Goal: Transaction & Acquisition: Purchase product/service

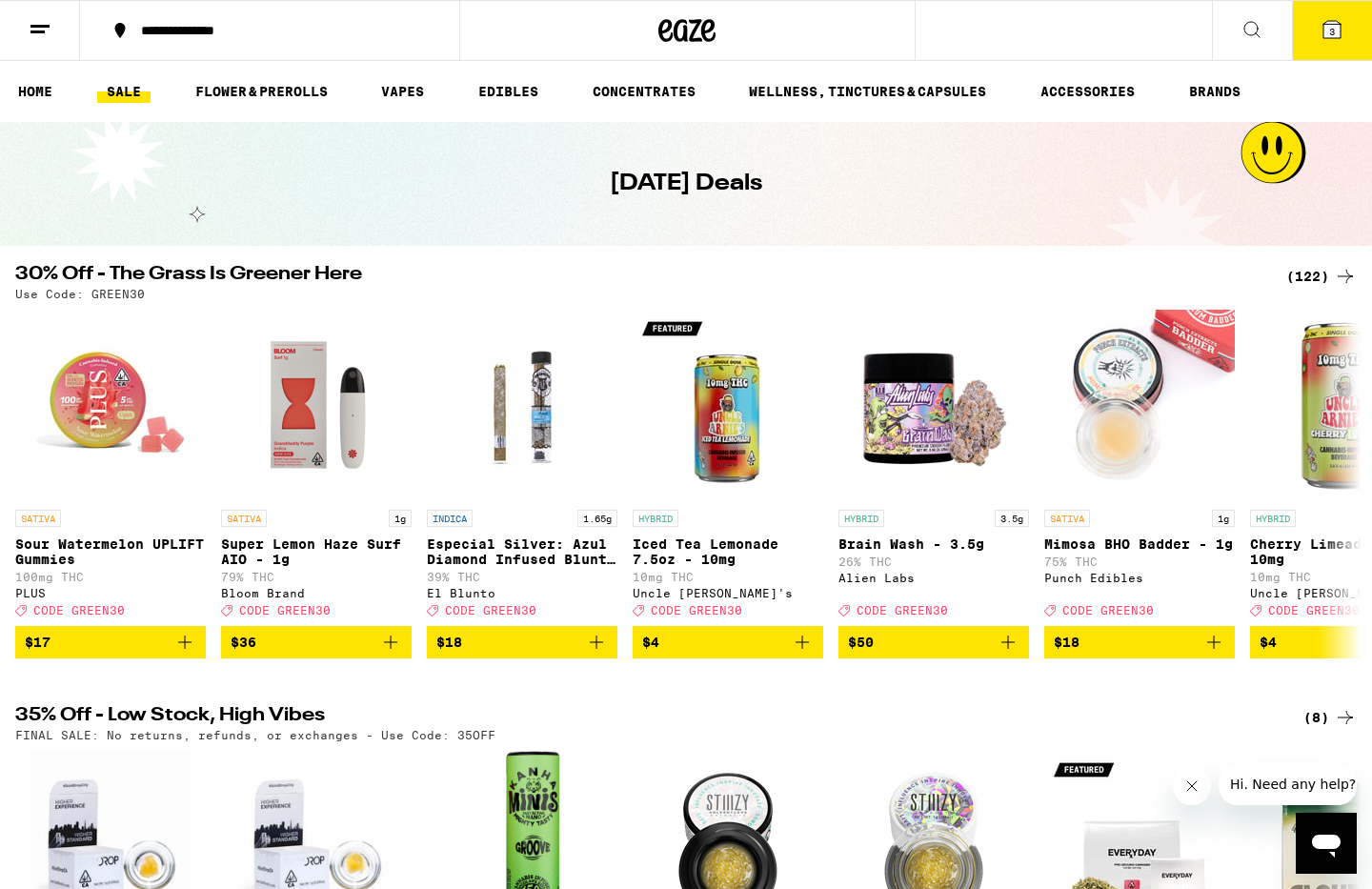
click at [1316, 281] on div "(122)" at bounding box center [1321, 276] width 71 height 23
